Goal: Information Seeking & Learning: Find specific fact

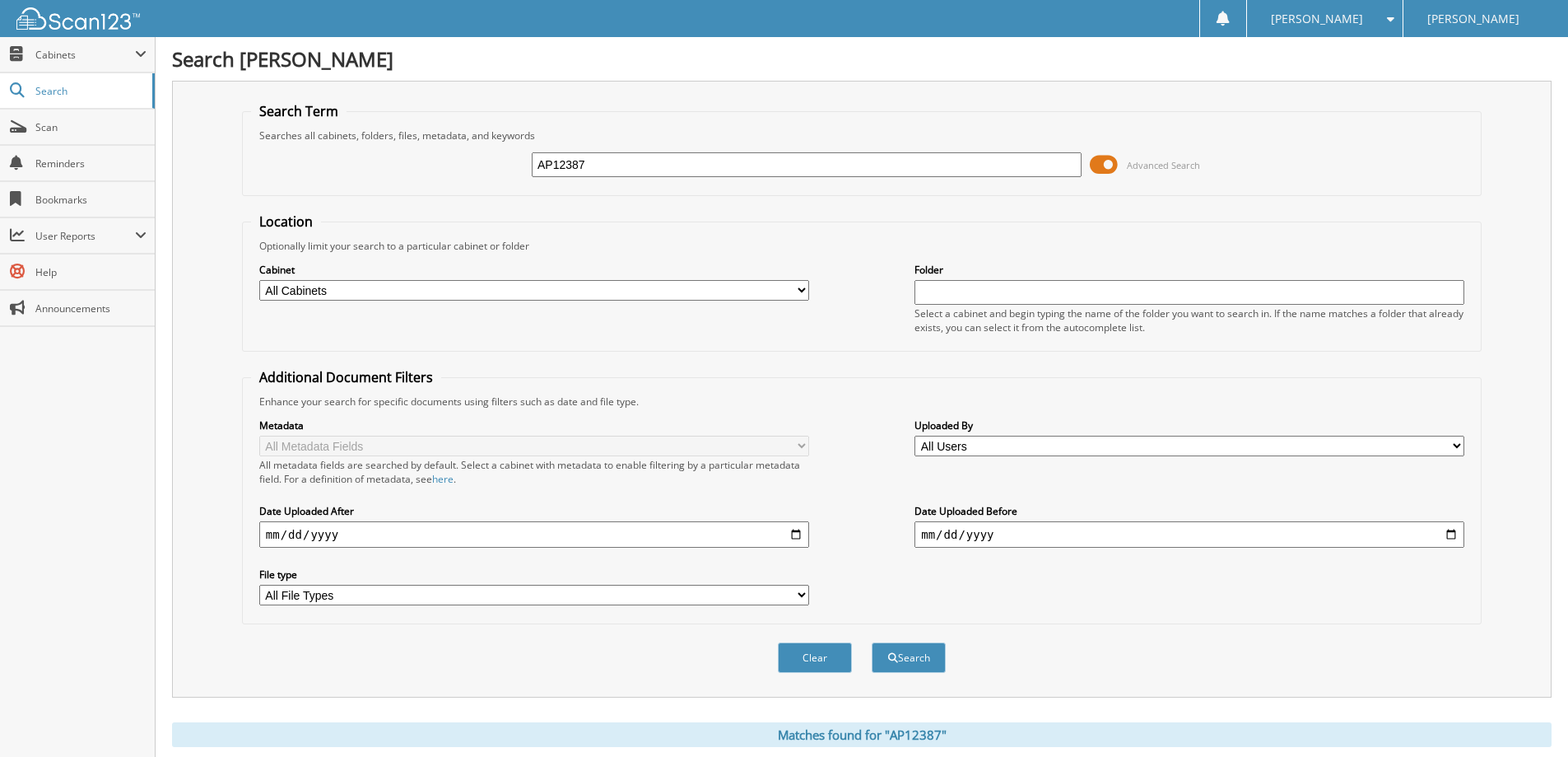
click at [727, 167] on input "AP12387" at bounding box center [806, 165] width 549 height 25
type input "T63946"
click at [910, 650] on button "Search" at bounding box center [908, 658] width 74 height 30
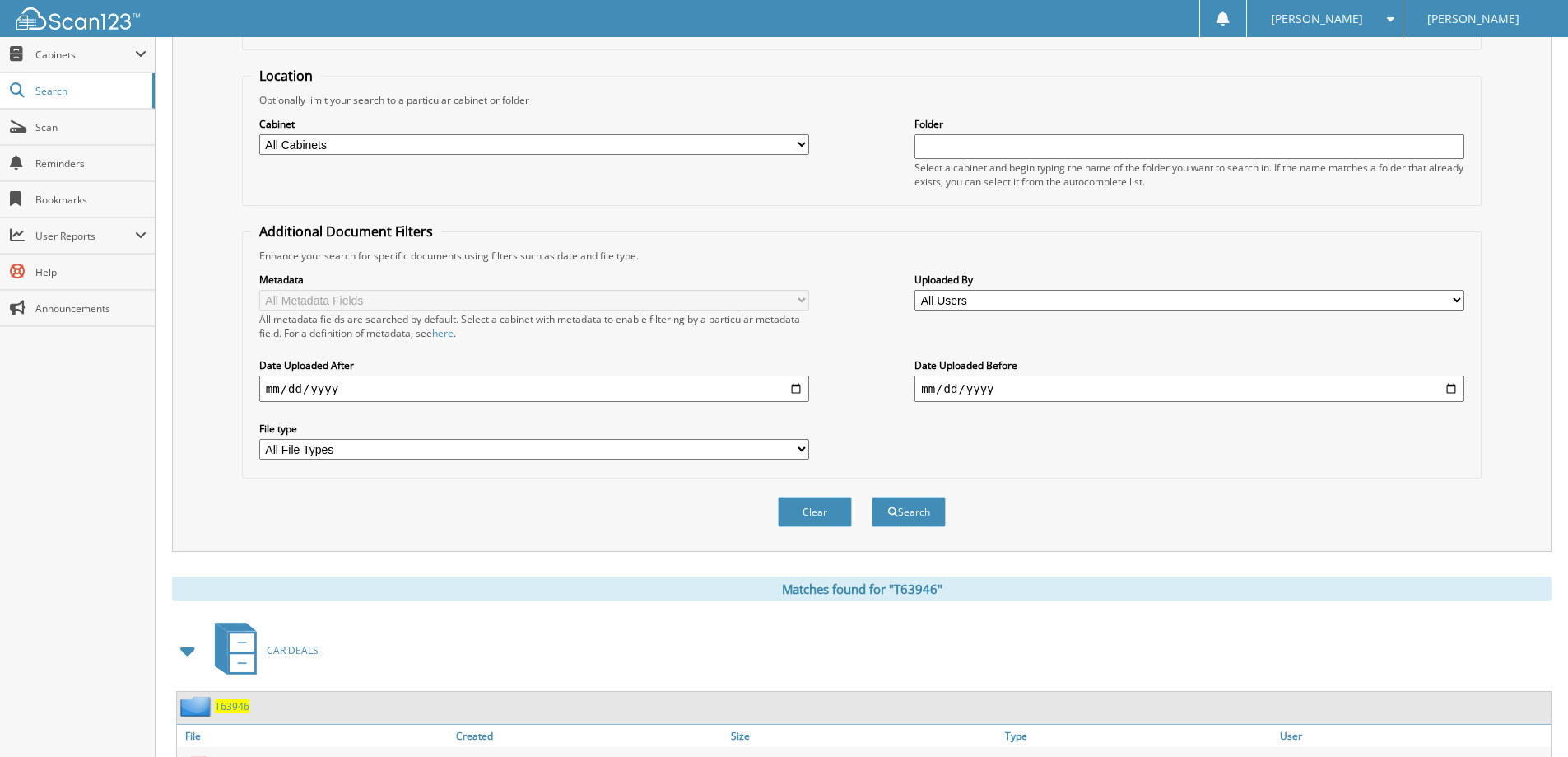
scroll to position [228, 0]
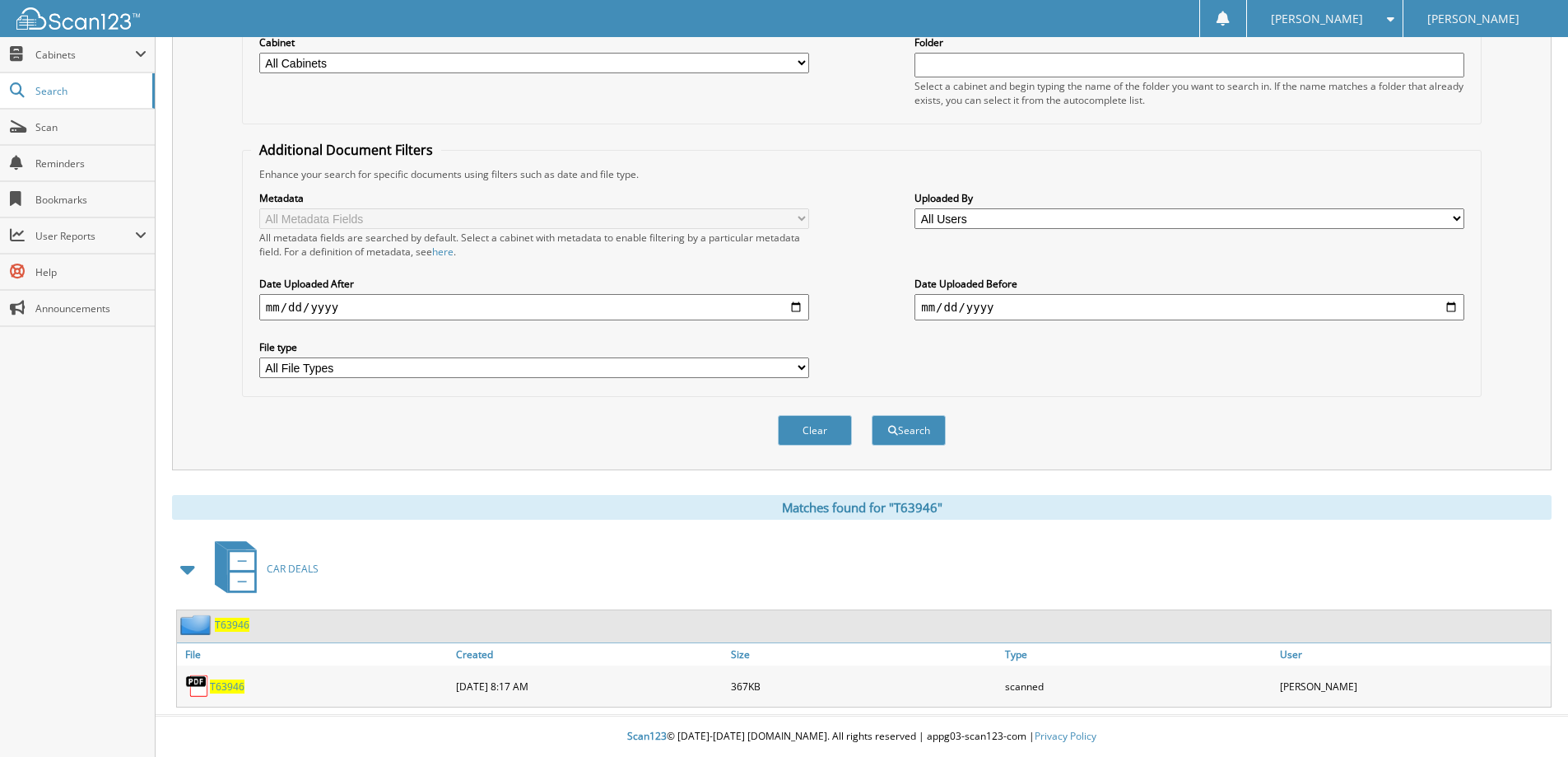
click at [228, 684] on span "T63946" at bounding box center [227, 686] width 35 height 14
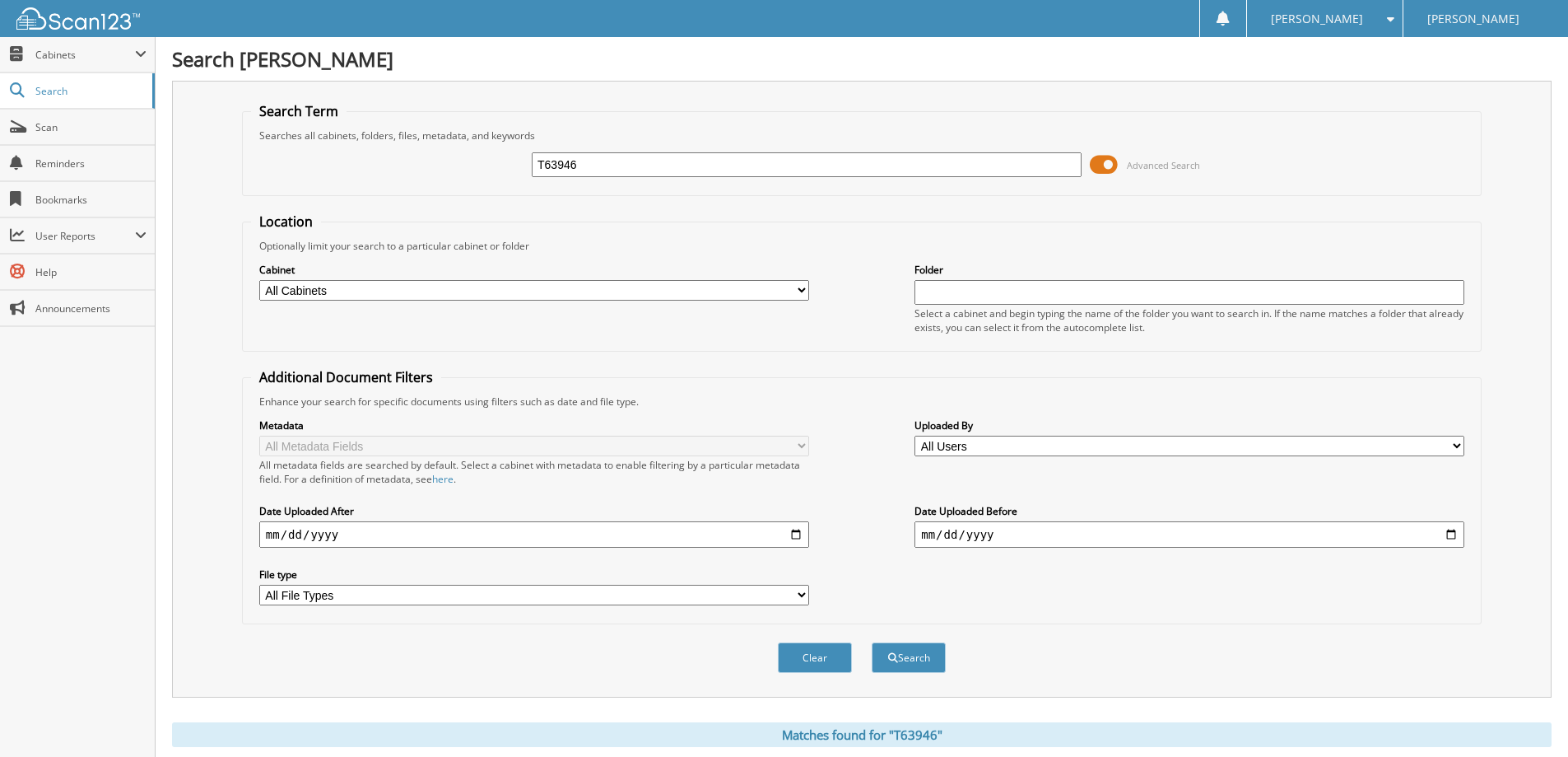
scroll to position [0, 0]
